Goal: Find contact information: Obtain details needed to contact an individual or organization

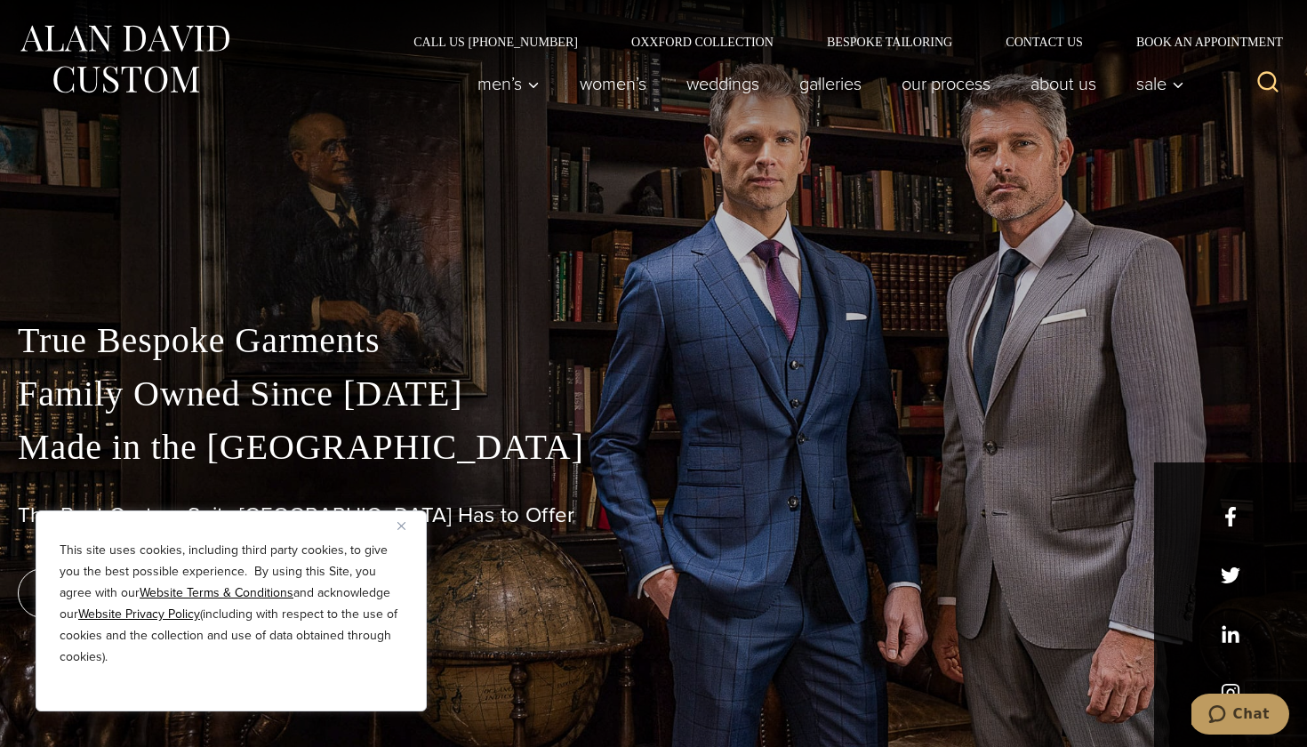
click at [399, 522] on img "Close" at bounding box center [402, 526] width 8 height 8
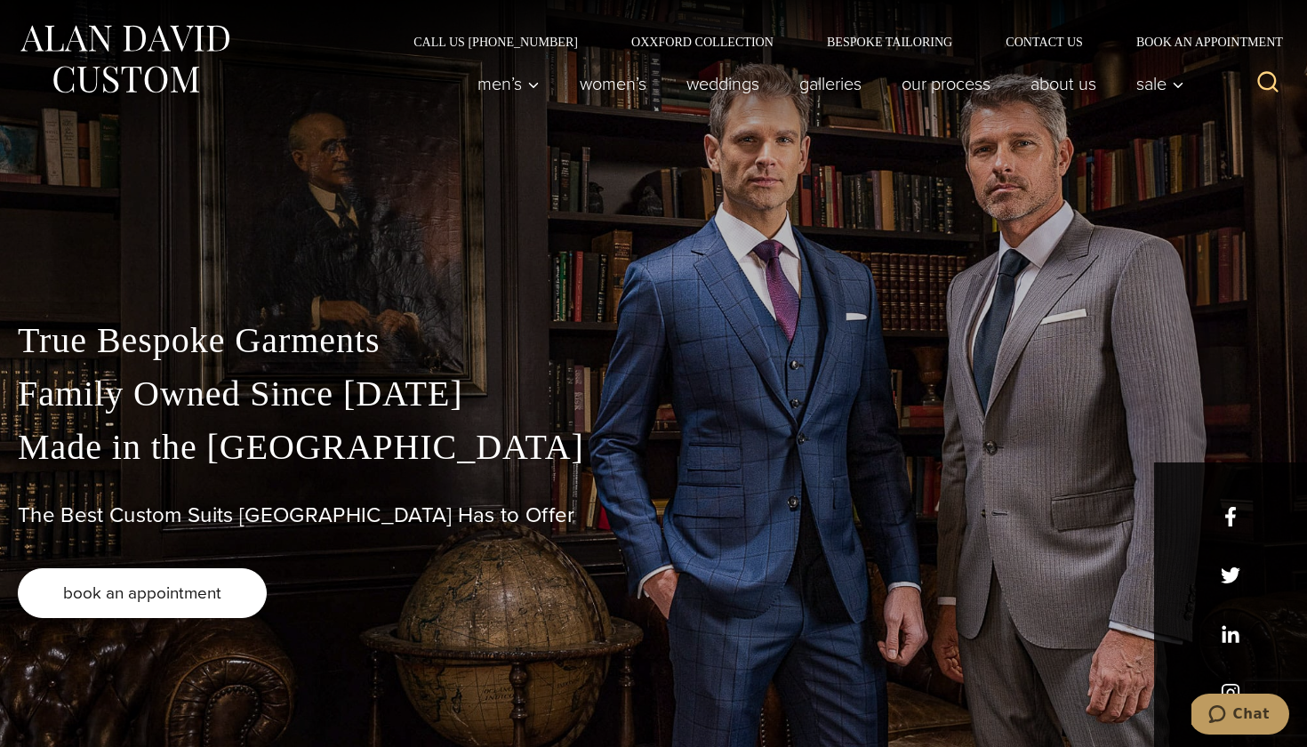
click at [159, 608] on link "book an appointment" at bounding box center [142, 593] width 249 height 50
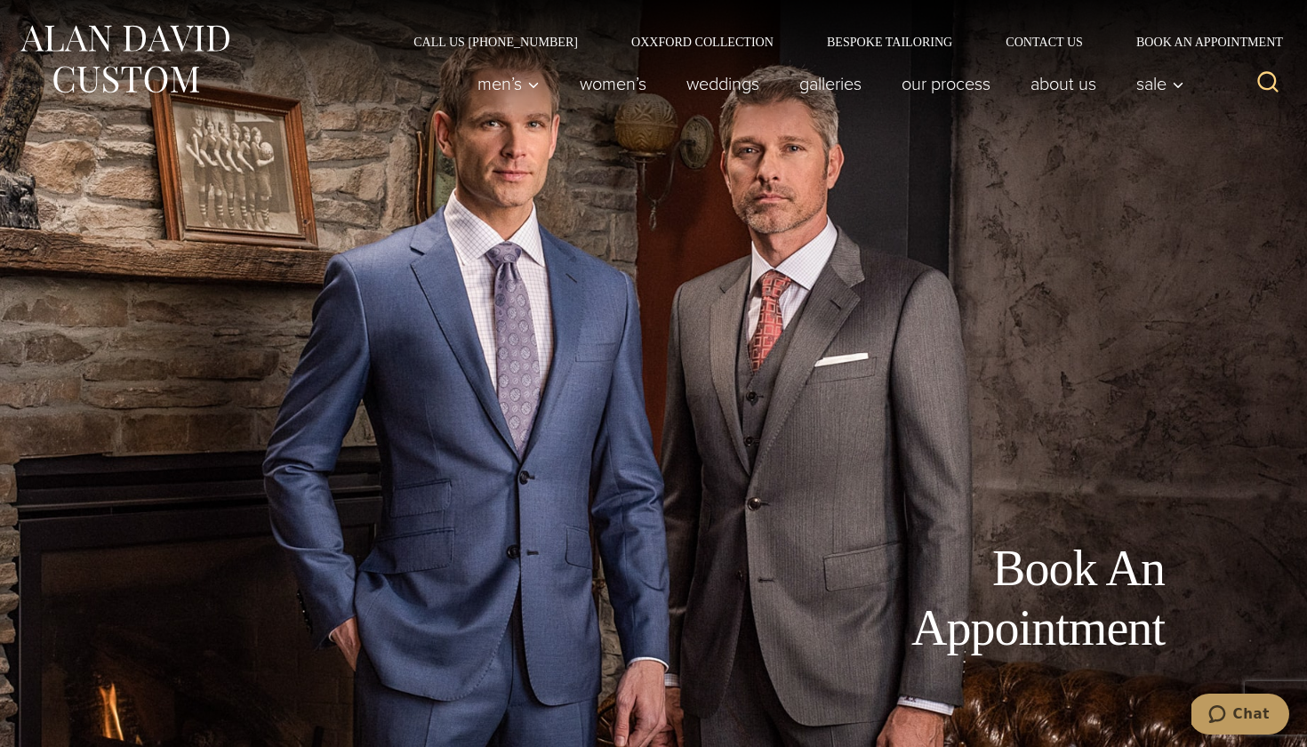
click at [184, 42] on img at bounding box center [124, 59] width 213 height 79
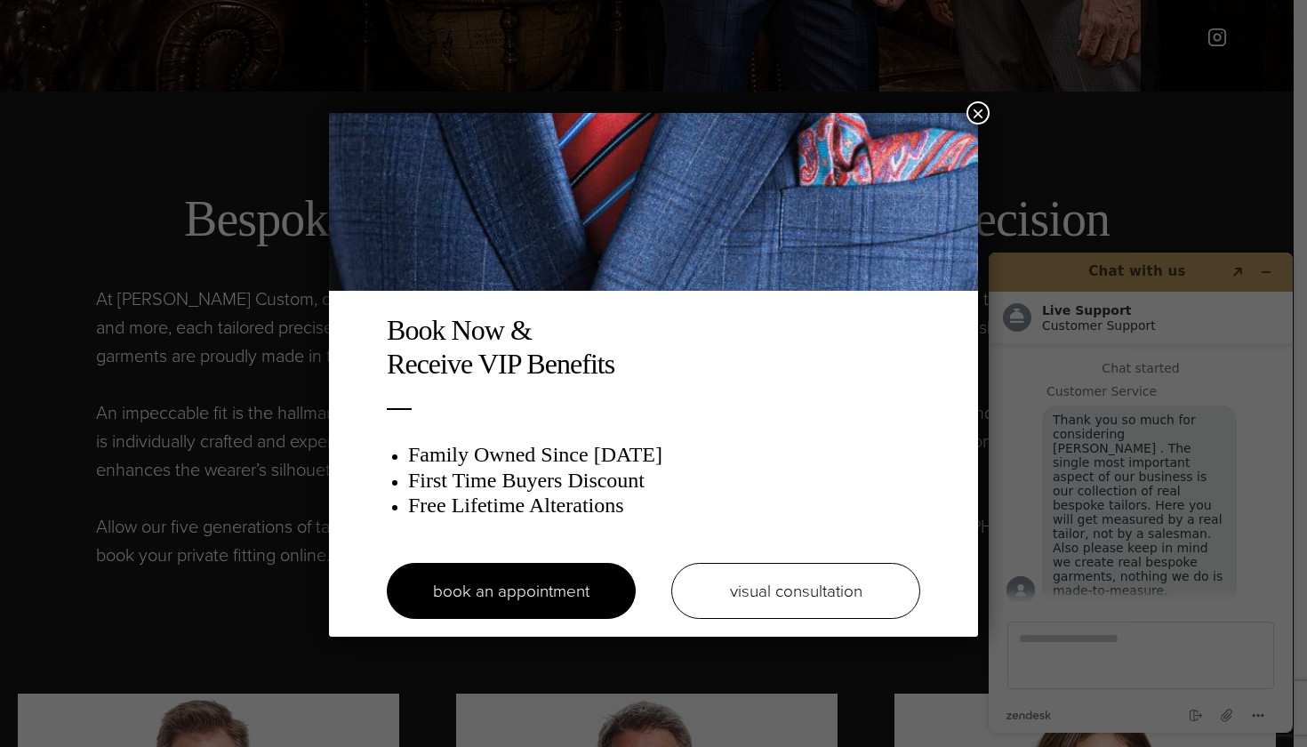
click at [974, 112] on button "×" at bounding box center [978, 112] width 23 height 23
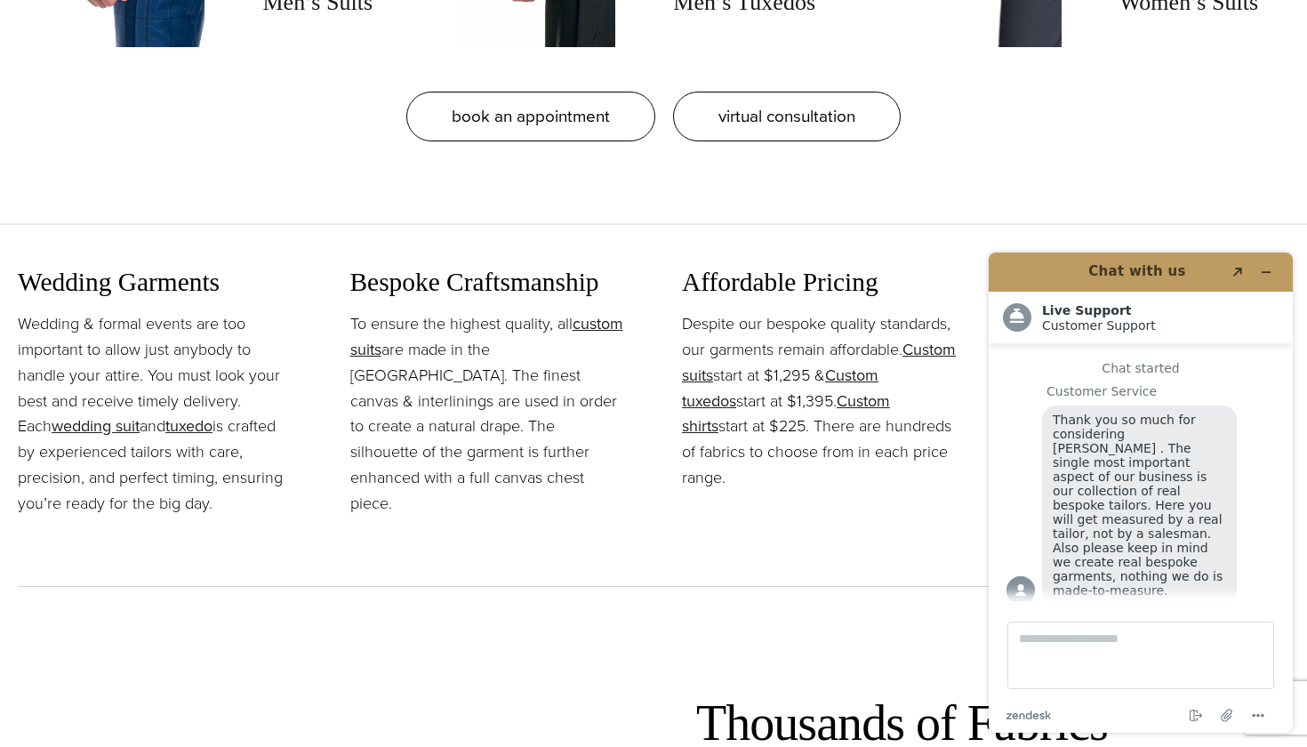
scroll to position [1934, 0]
click at [1267, 275] on icon "Minimize widget" at bounding box center [1266, 272] width 12 height 12
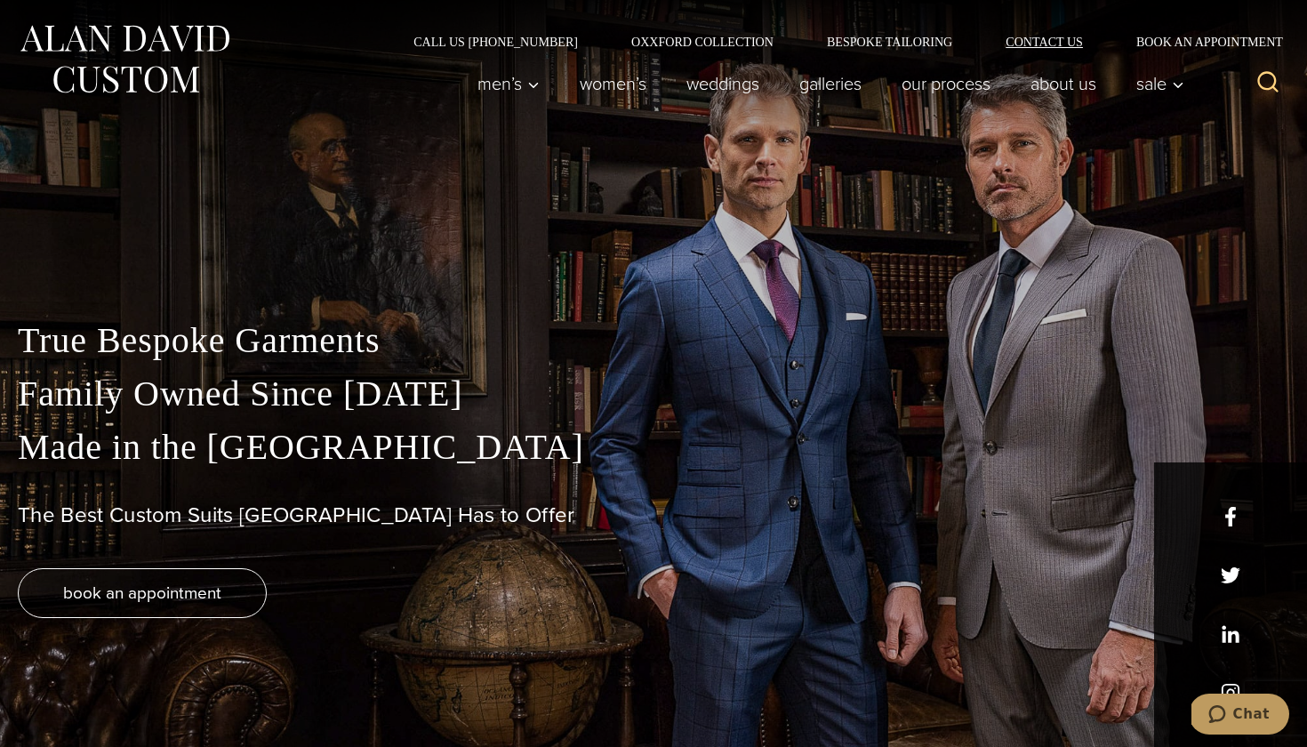
scroll to position [0, 0]
click at [1029, 41] on link "Contact Us" at bounding box center [1044, 42] width 131 height 12
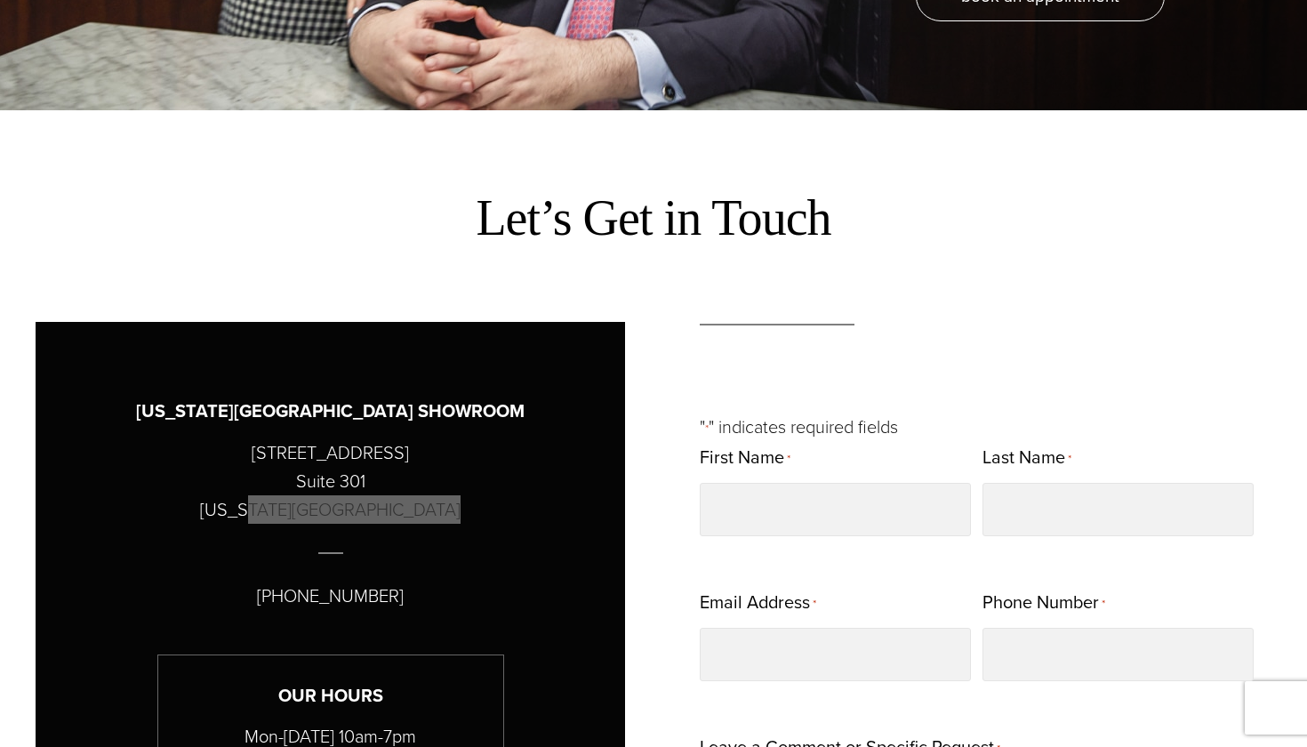
scroll to position [19, 0]
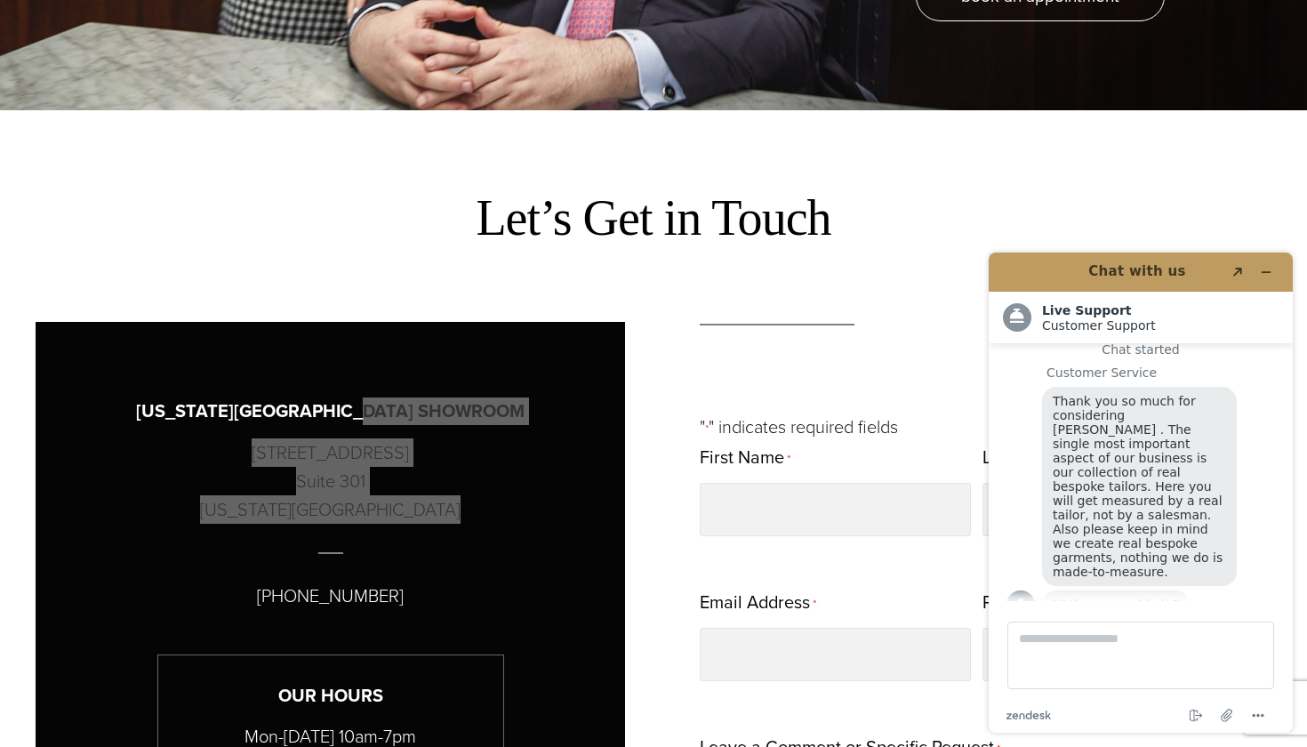
drag, startPoint x: 442, startPoint y: 511, endPoint x: 207, endPoint y: 454, distance: 241.6
copy div "515 Madison Avenue Suite 301 New York, NY 10022"
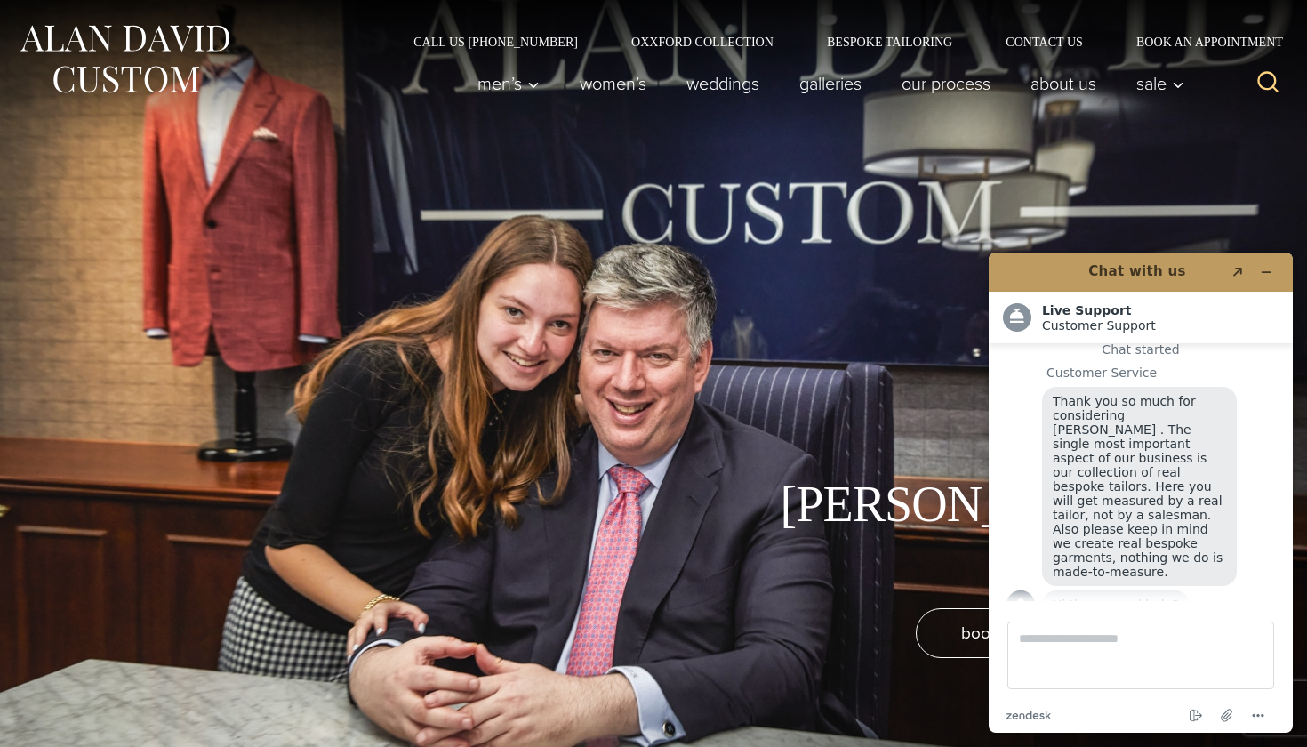
scroll to position [0, 0]
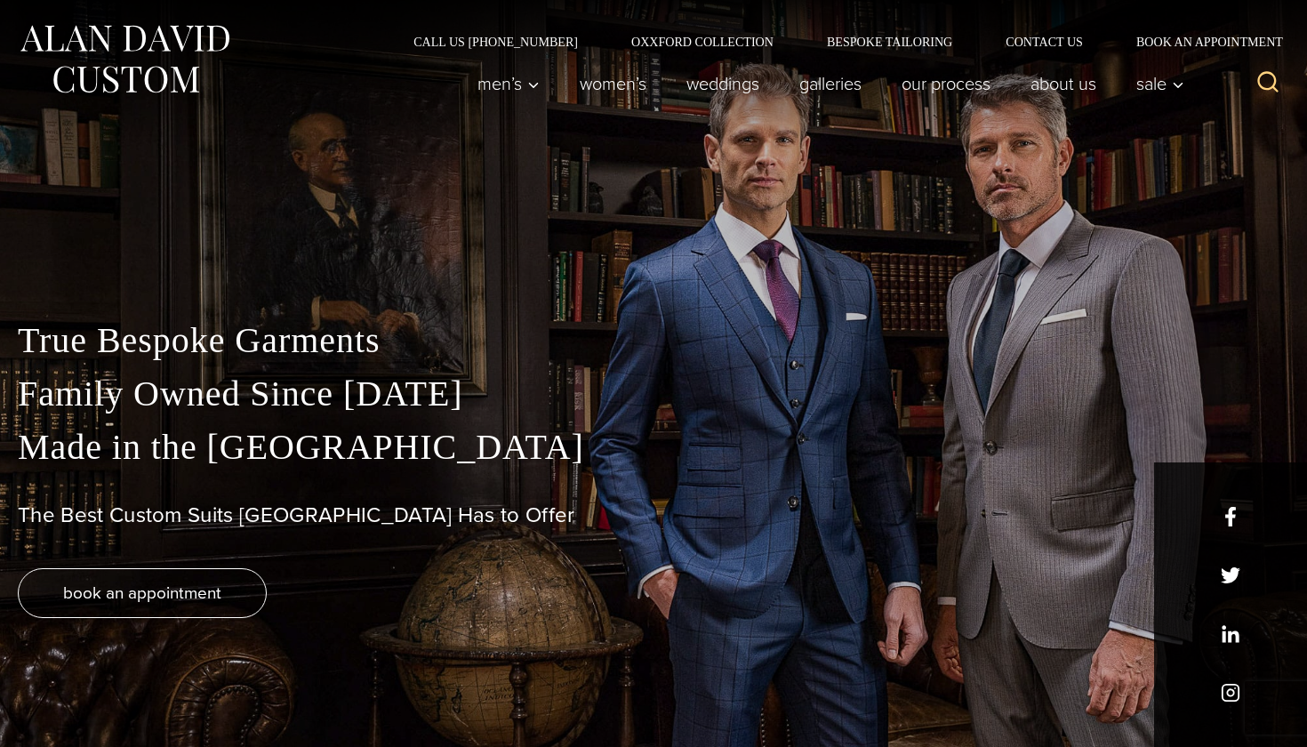
scroll to position [19, 0]
